Goal: Task Accomplishment & Management: Manage account settings

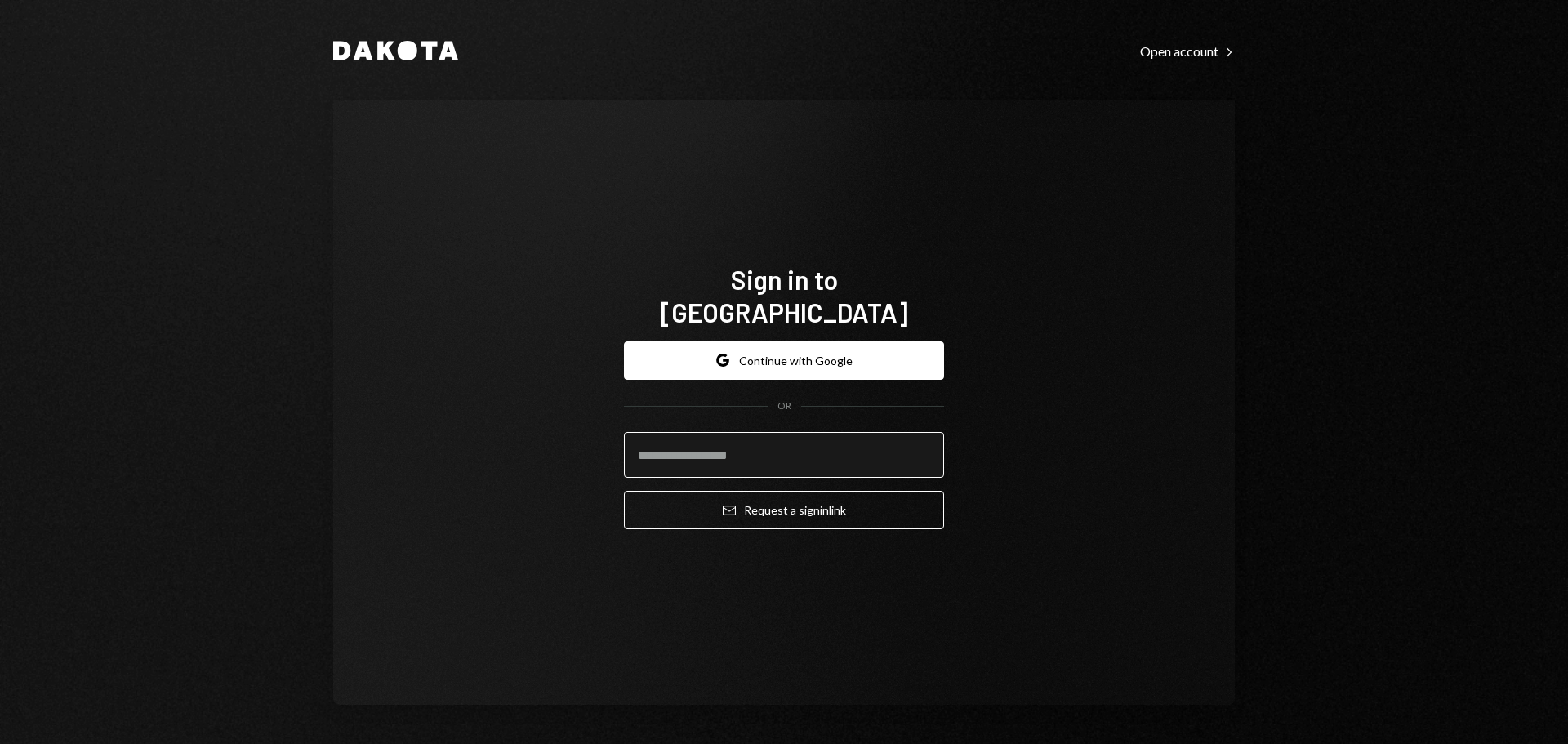
click at [685, 434] on input "email" at bounding box center [784, 454] width 321 height 46
type input "**********"
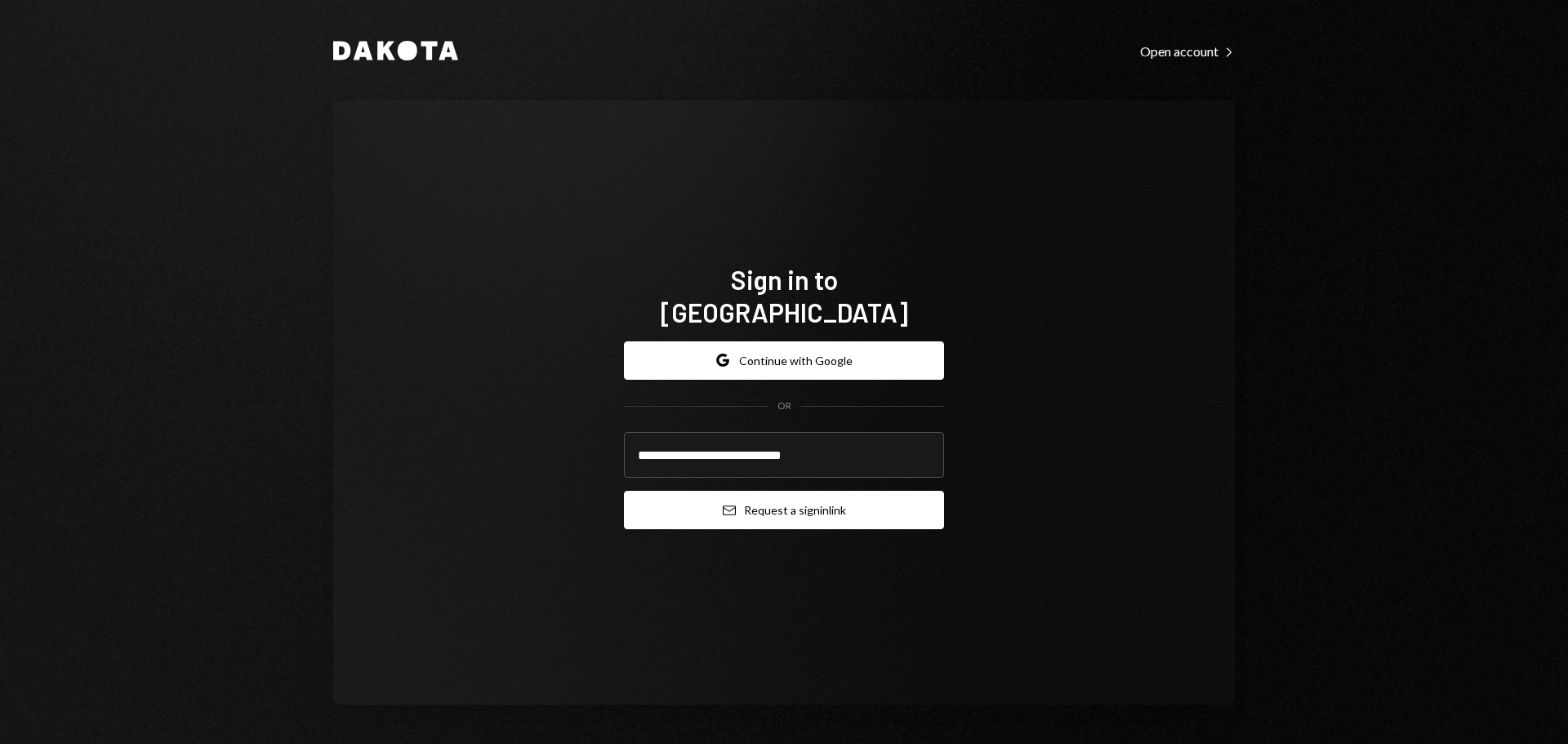
click at [696, 491] on button "Email Request a sign in link" at bounding box center [784, 510] width 321 height 39
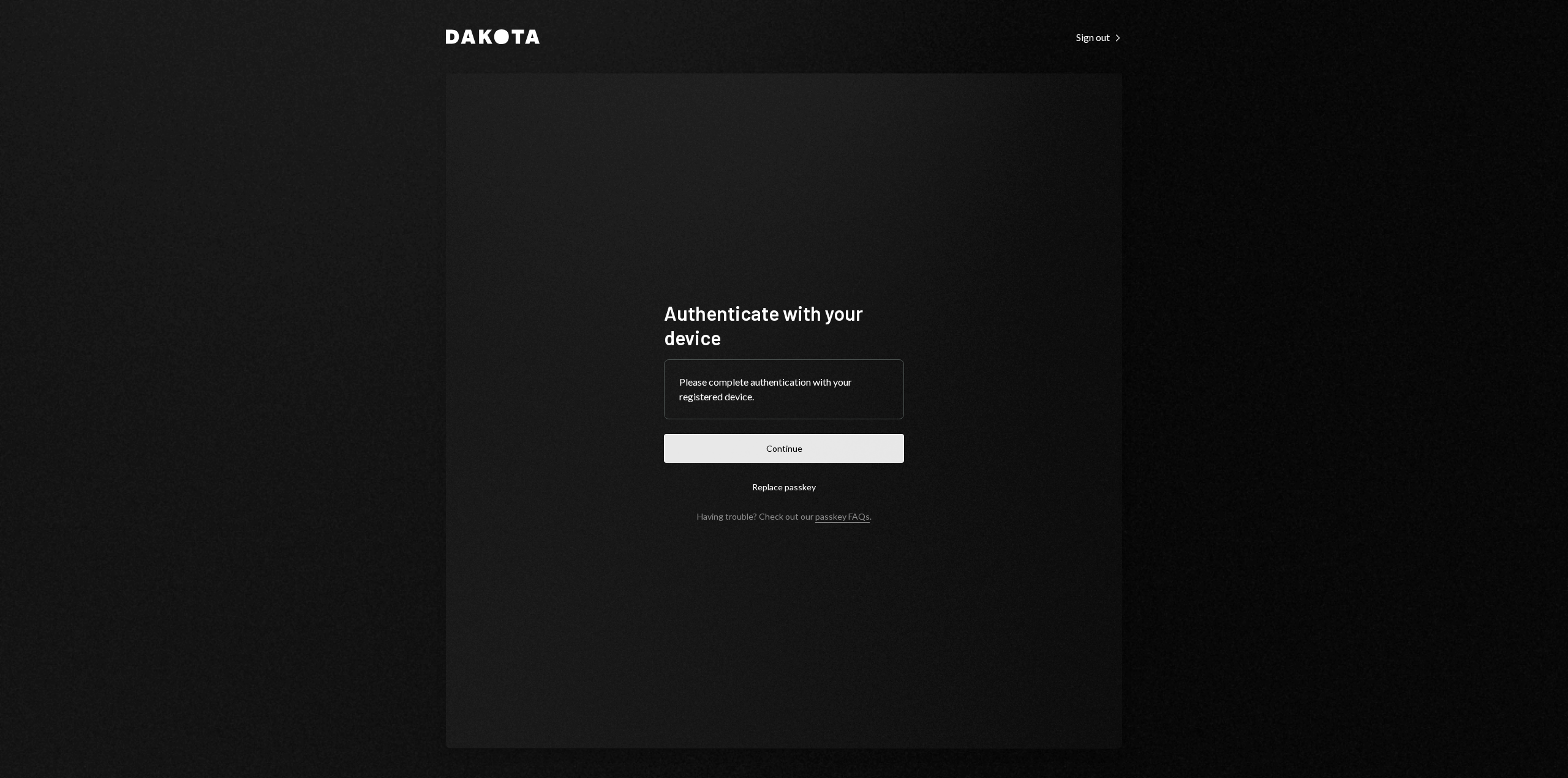
click at [782, 448] on button "Continue" at bounding box center [784, 448] width 240 height 29
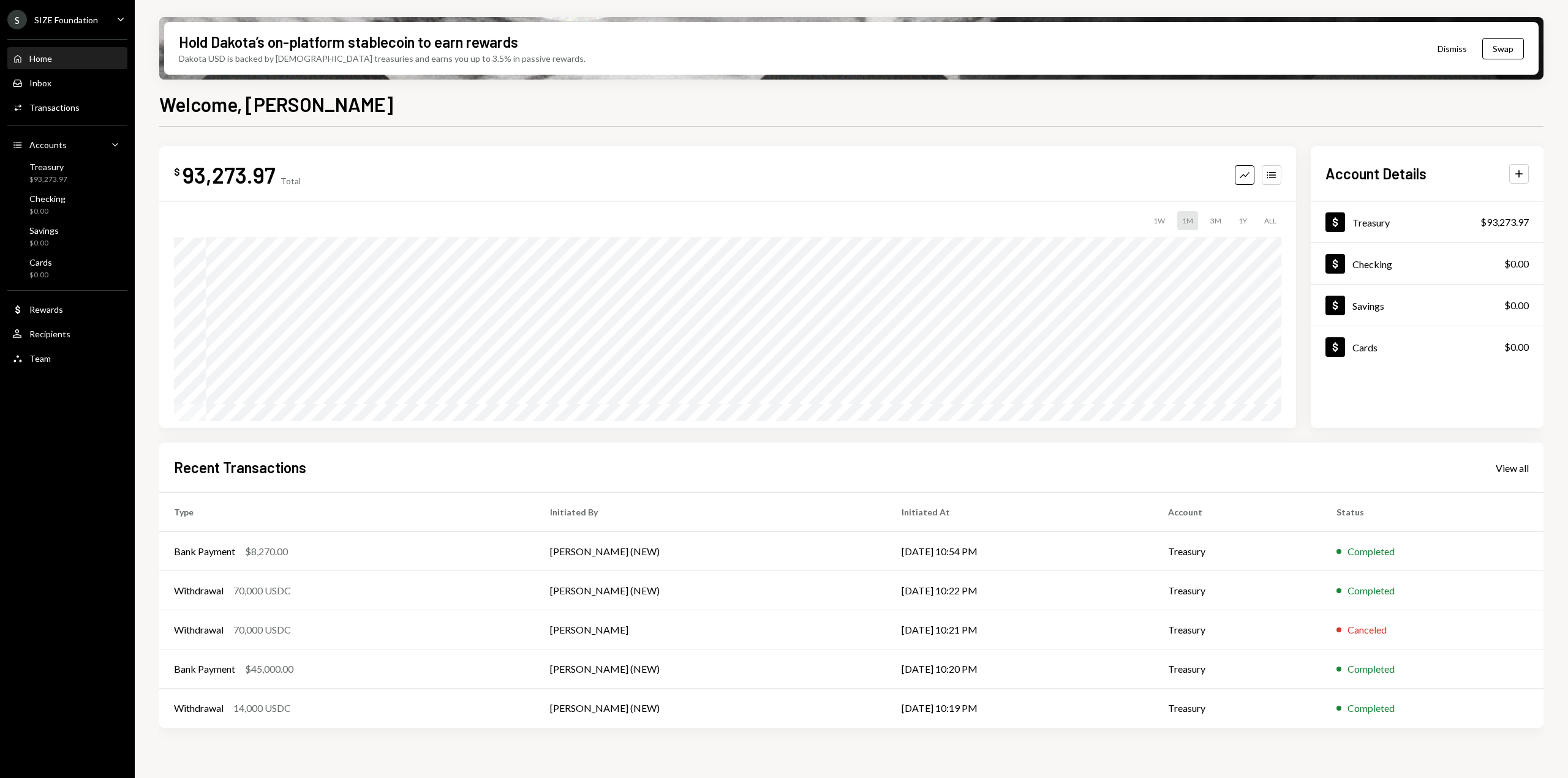
click at [119, 24] on icon "Caret Down" at bounding box center [121, 19] width 13 height 13
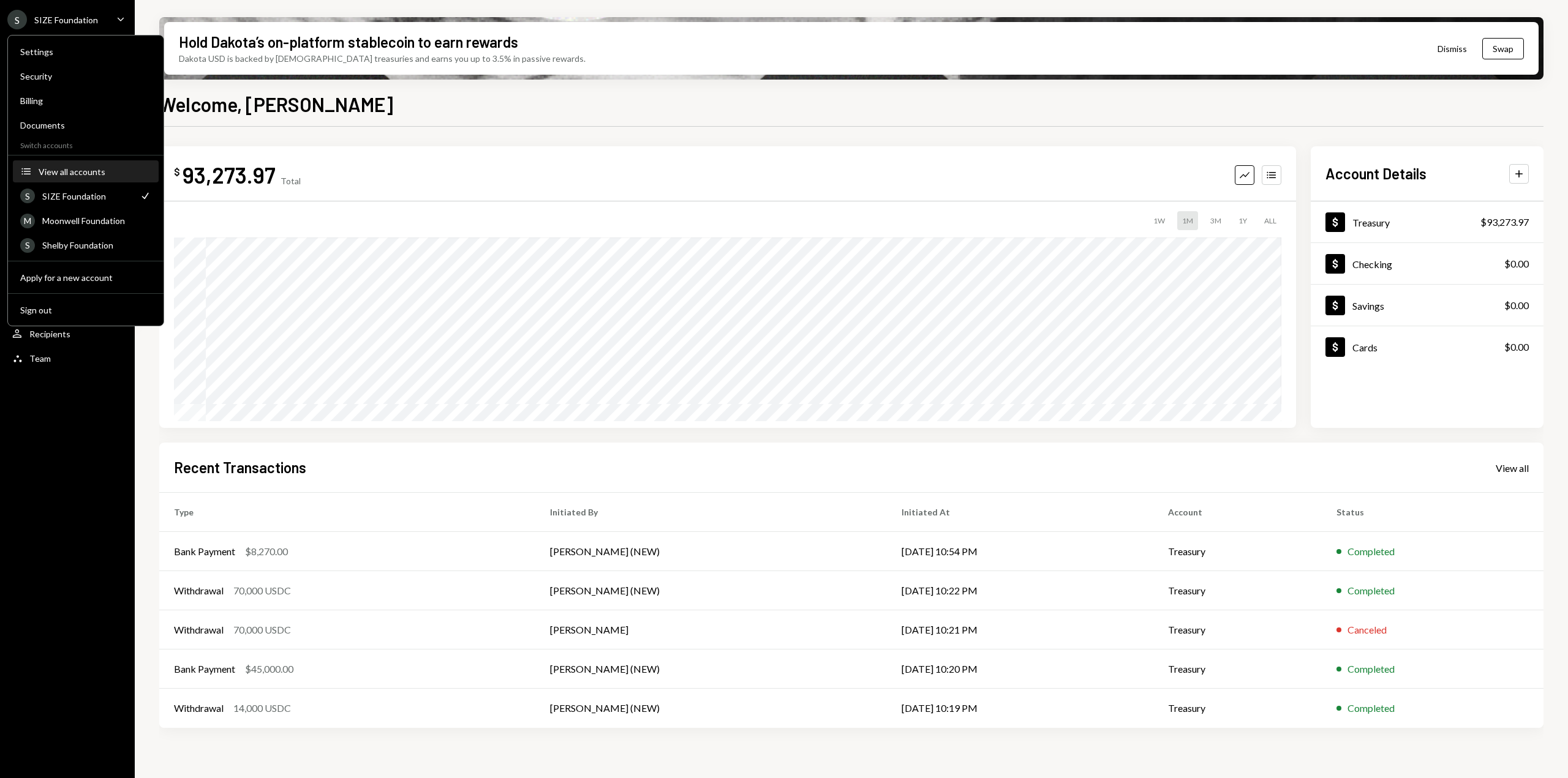
click at [63, 166] on button "Accounts View all accounts" at bounding box center [86, 172] width 145 height 22
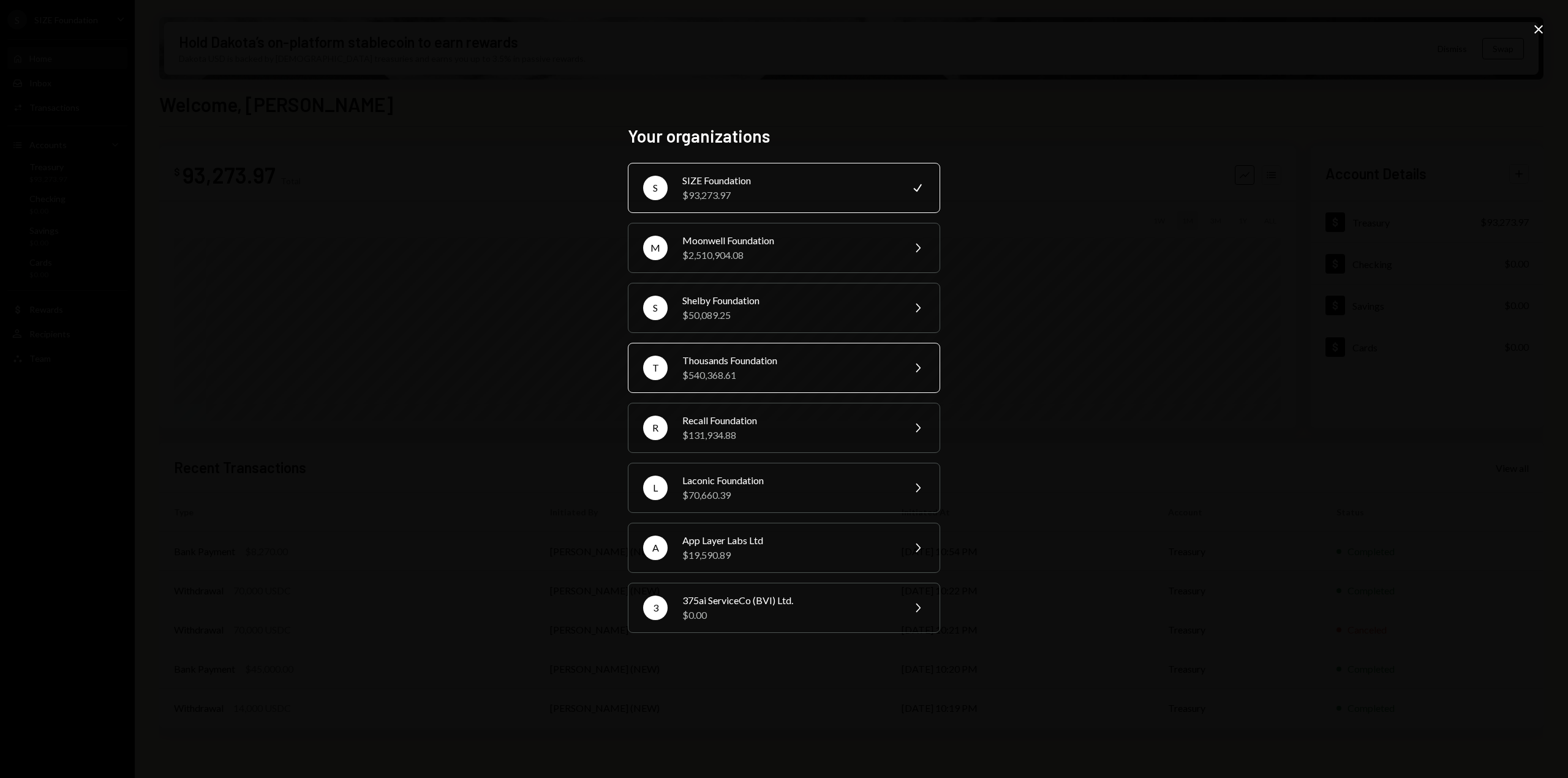
click at [708, 382] on div "T Thousands Foundation $540,368.61 Chevron Right" at bounding box center [784, 367] width 312 height 50
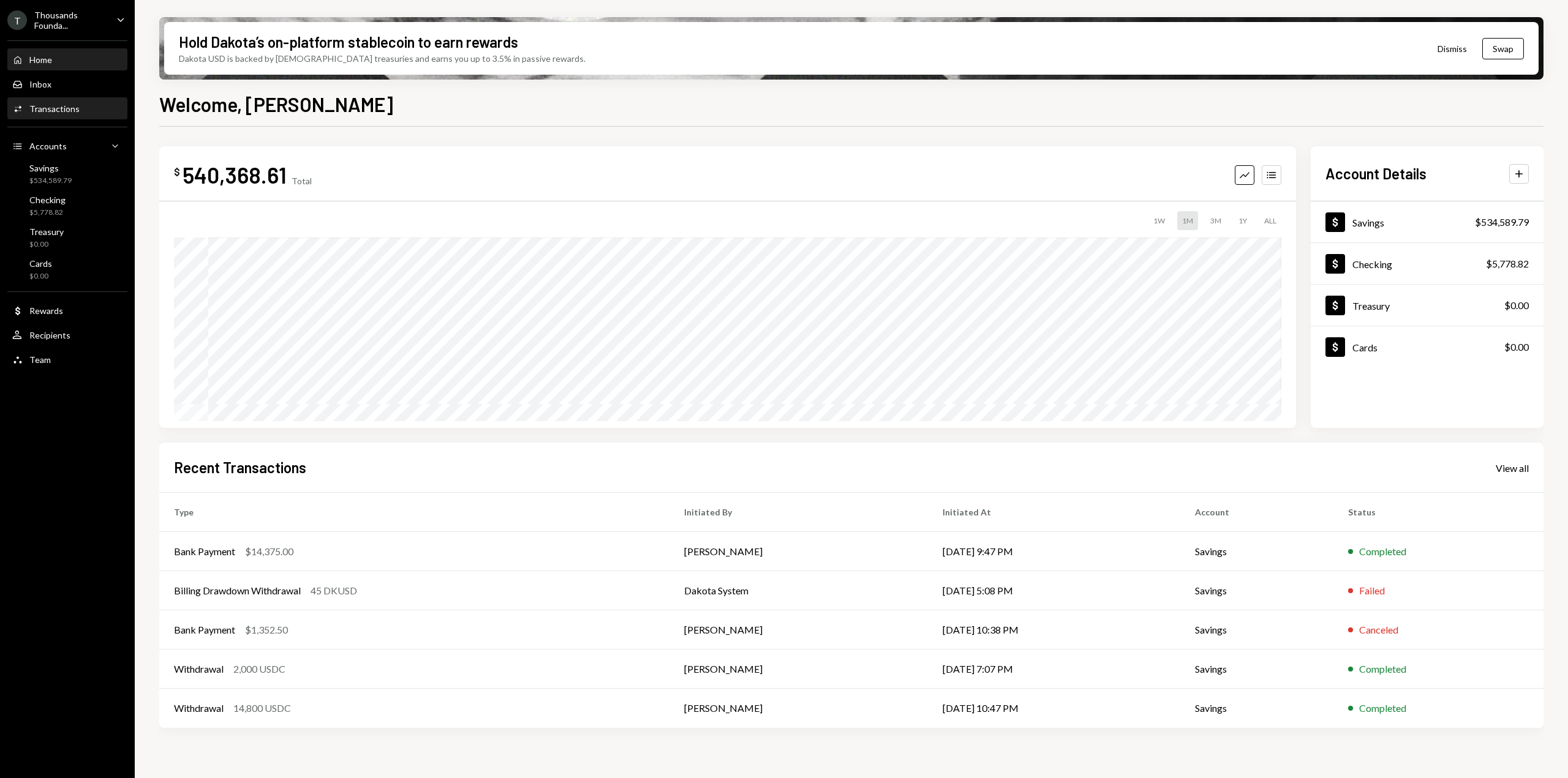
click at [91, 110] on div "Activities Transactions" at bounding box center [67, 109] width 110 height 11
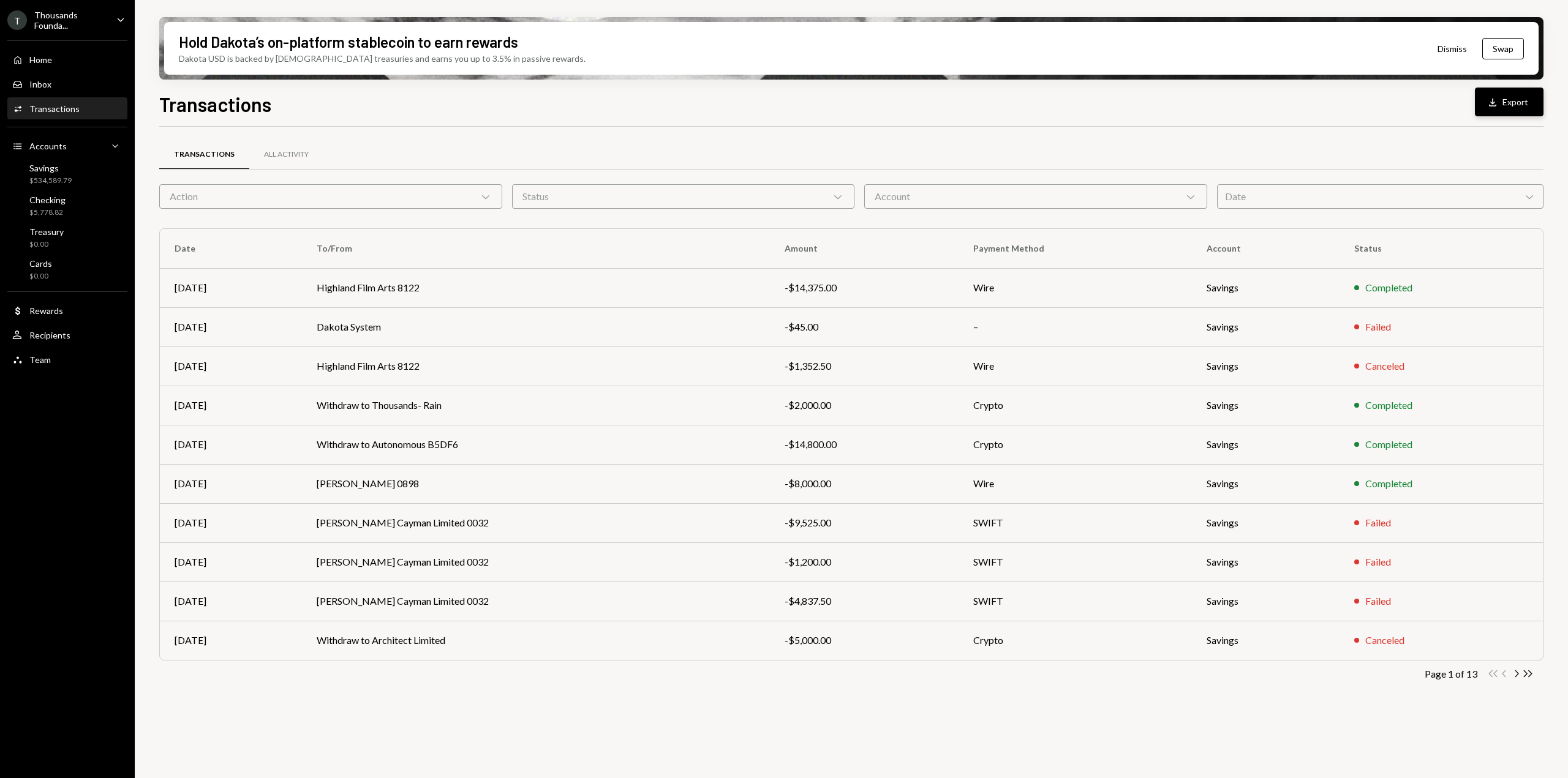
click at [1490, 100] on icon "Download" at bounding box center [1493, 102] width 12 height 12
